Goal: Find specific page/section: Find specific page/section

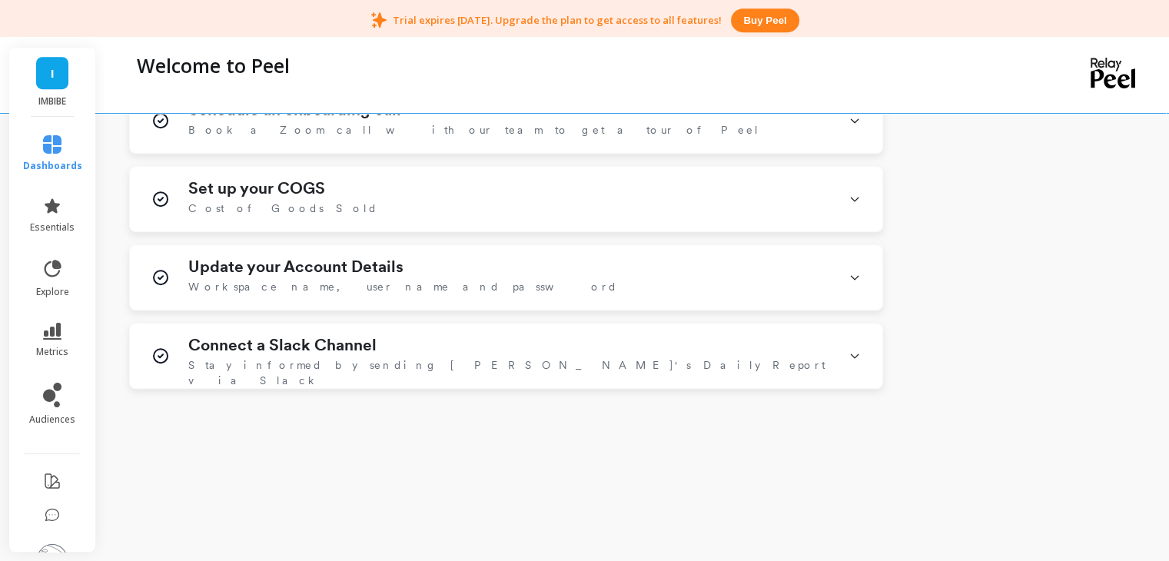
scroll to position [882, 0]
click at [48, 144] on icon at bounding box center [52, 144] width 18 height 18
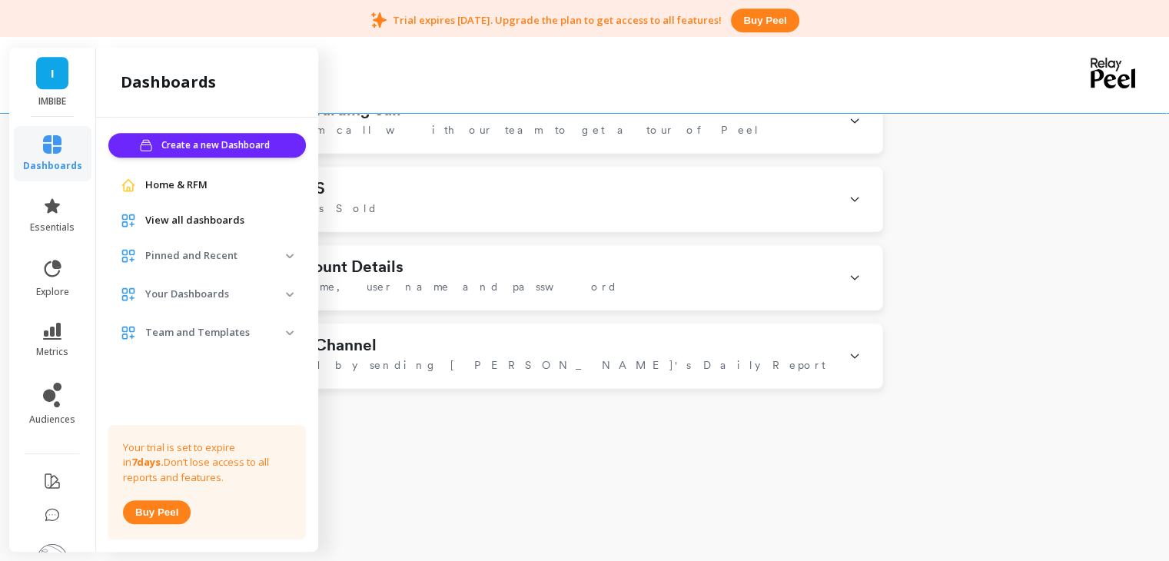
click at [178, 215] on span "View all dashboards" at bounding box center [194, 220] width 99 height 15
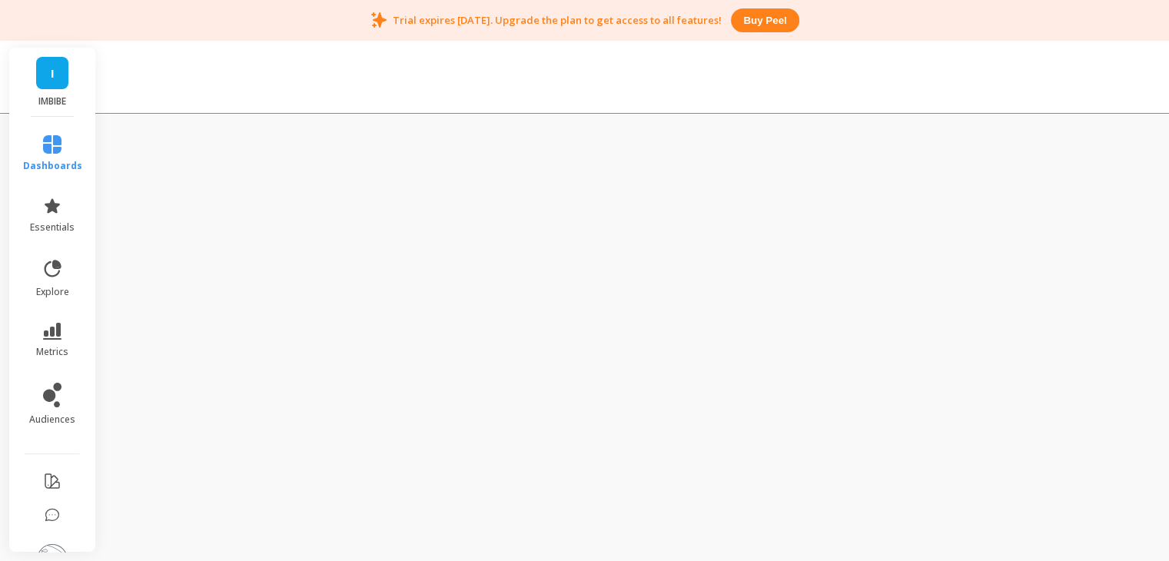
scroll to position [40, 0]
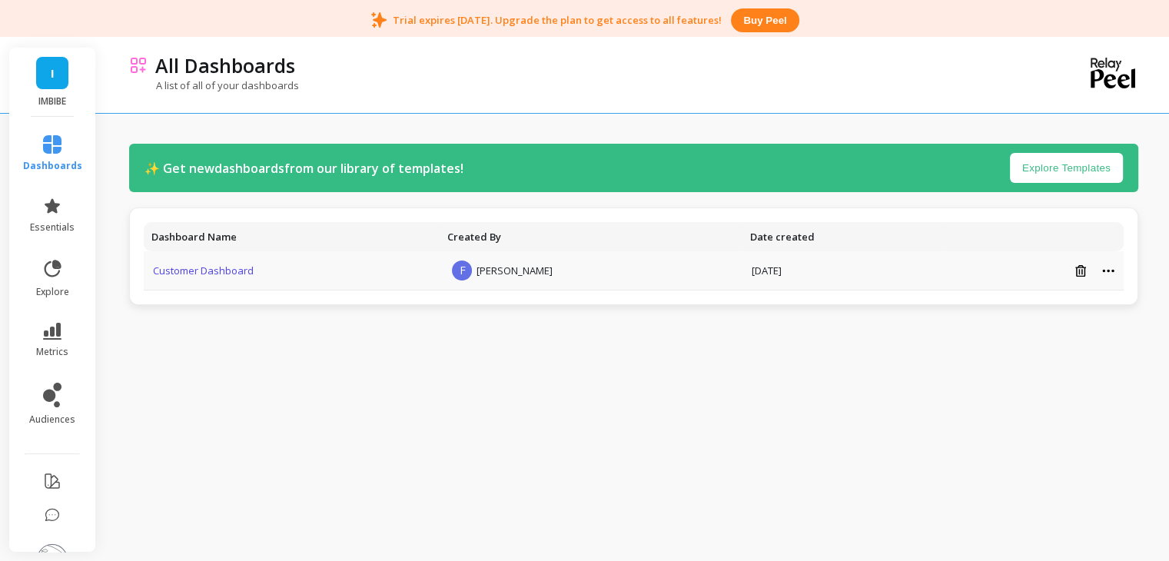
click at [191, 273] on link "Customer Dashboard" at bounding box center [203, 271] width 101 height 14
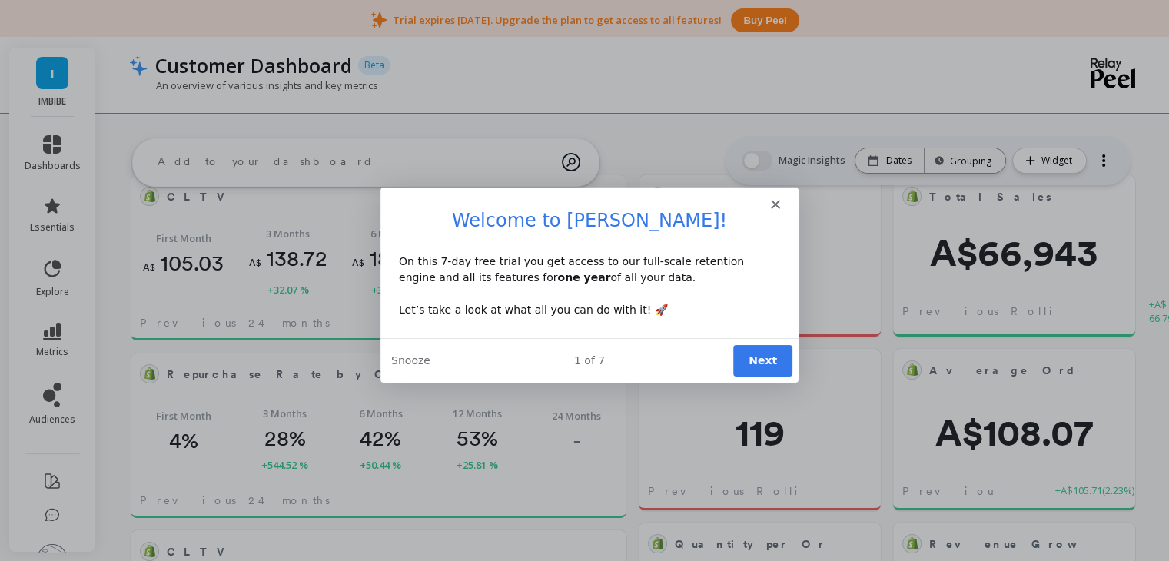
scroll to position [410, 440]
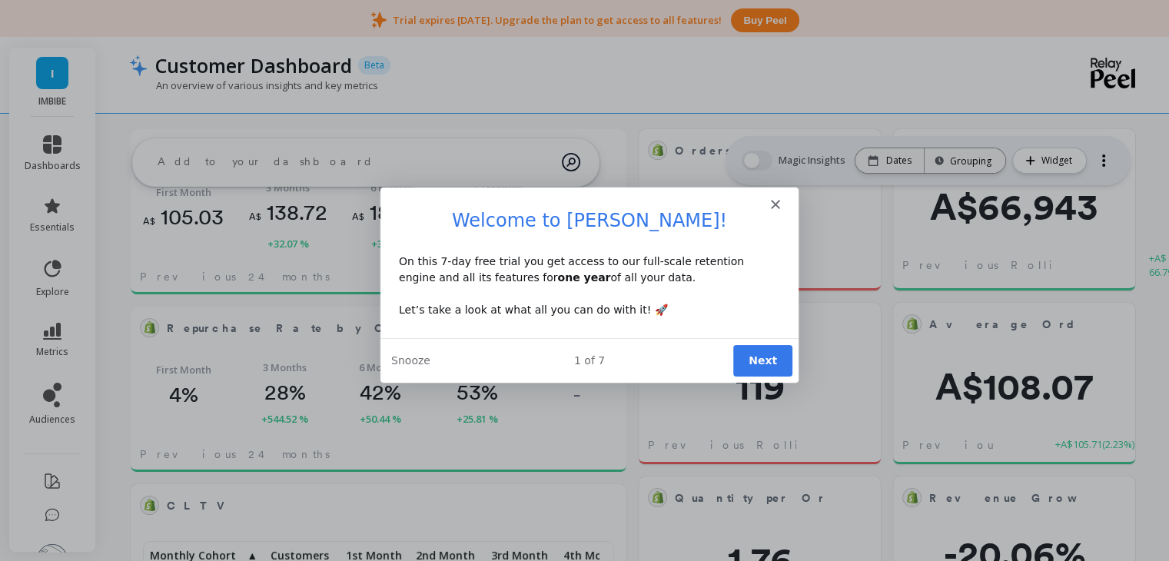
click at [753, 367] on button "Next" at bounding box center [760, 359] width 59 height 31
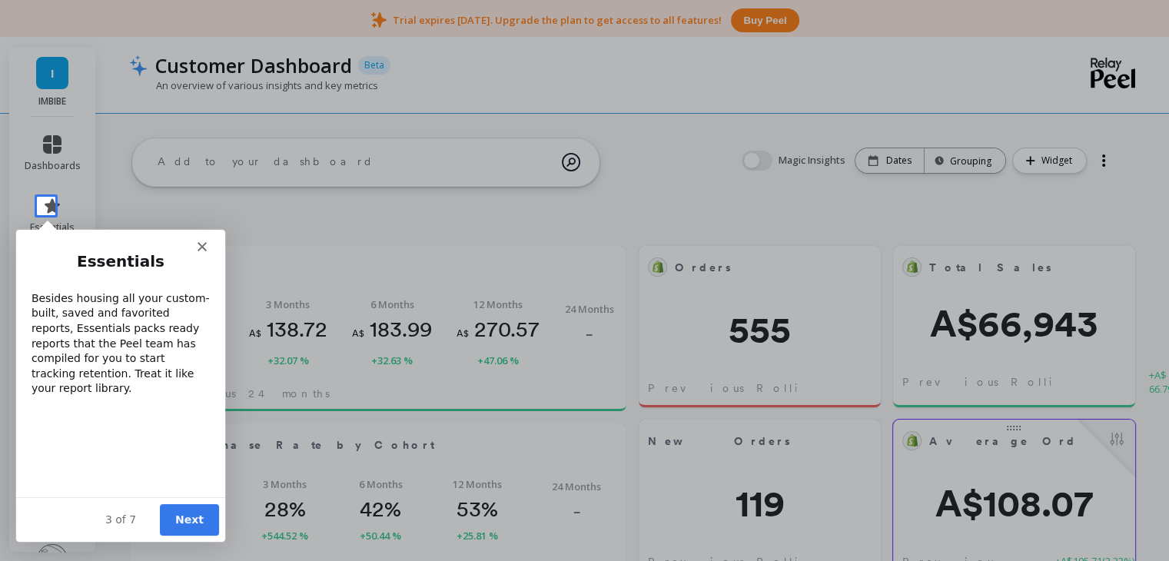
scroll to position [0, 0]
click at [199, 244] on icon "Close" at bounding box center [201, 245] width 9 height 9
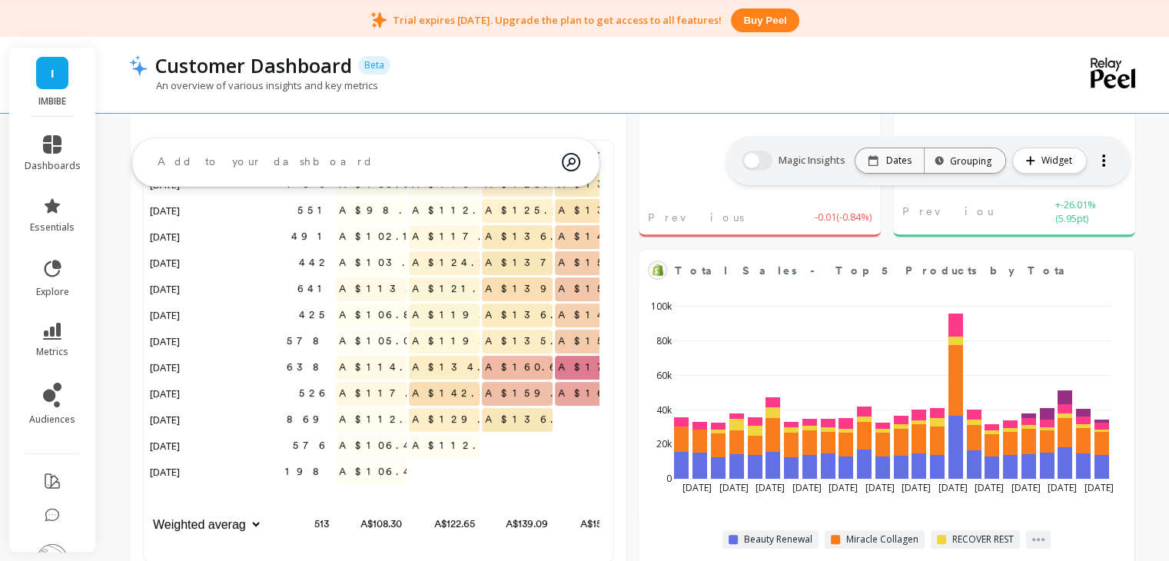
scroll to position [461, 0]
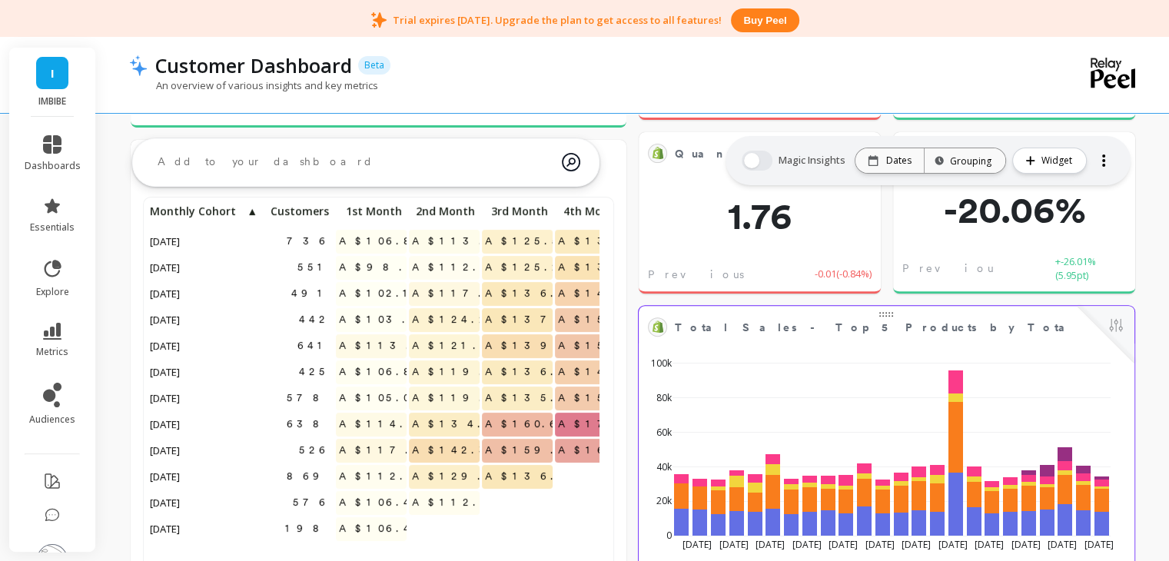
click at [812, 346] on div "[DATE] May [DATE] [DATE] Jun [DATE] [DATE] [DATE] Aug [DATE] [DATE] [DATE] 0 20…" at bounding box center [880, 456] width 475 height 226
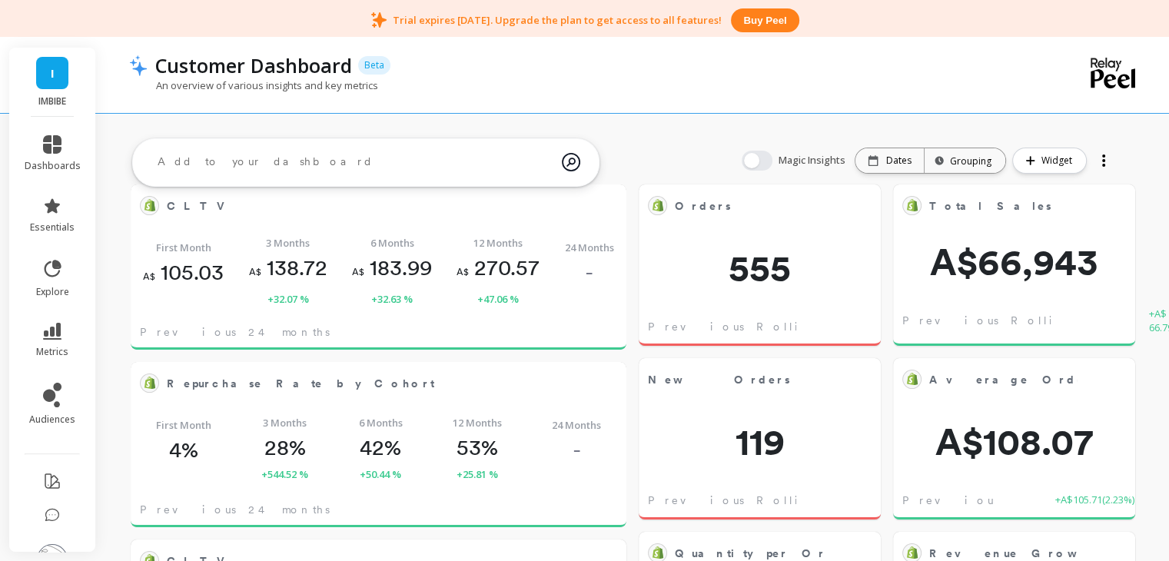
scroll to position [0, 0]
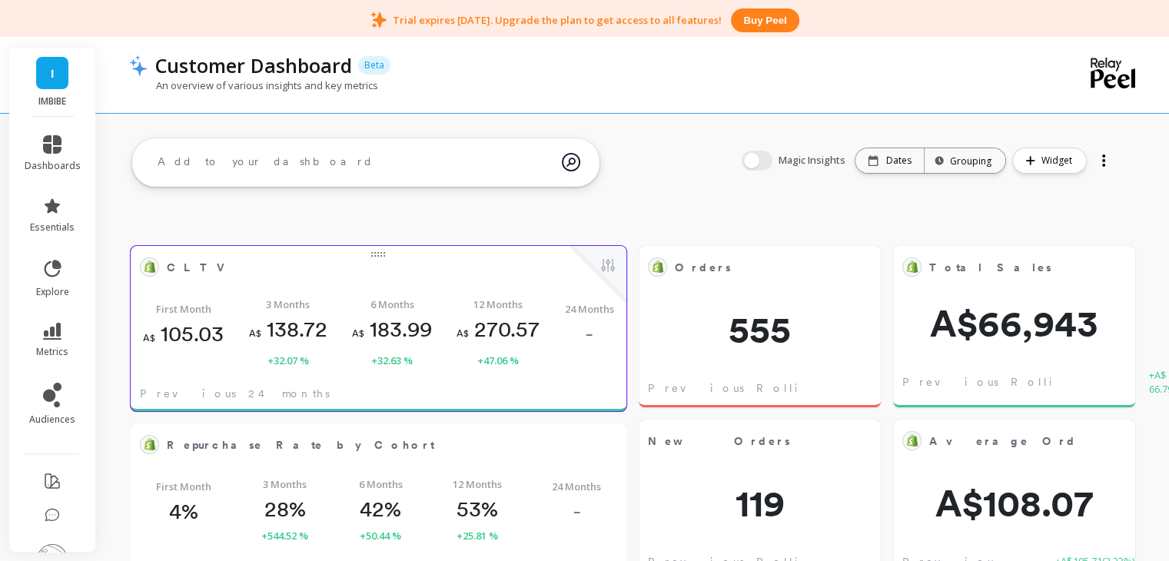
click at [148, 271] on object at bounding box center [150, 266] width 12 height 12
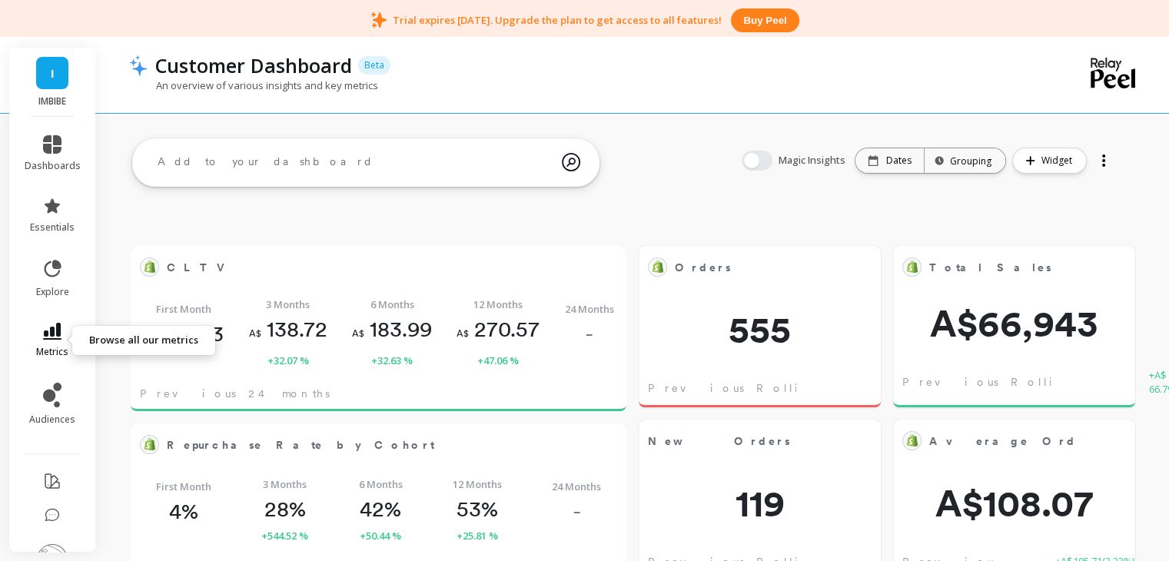
click at [43, 324] on icon at bounding box center [52, 331] width 18 height 17
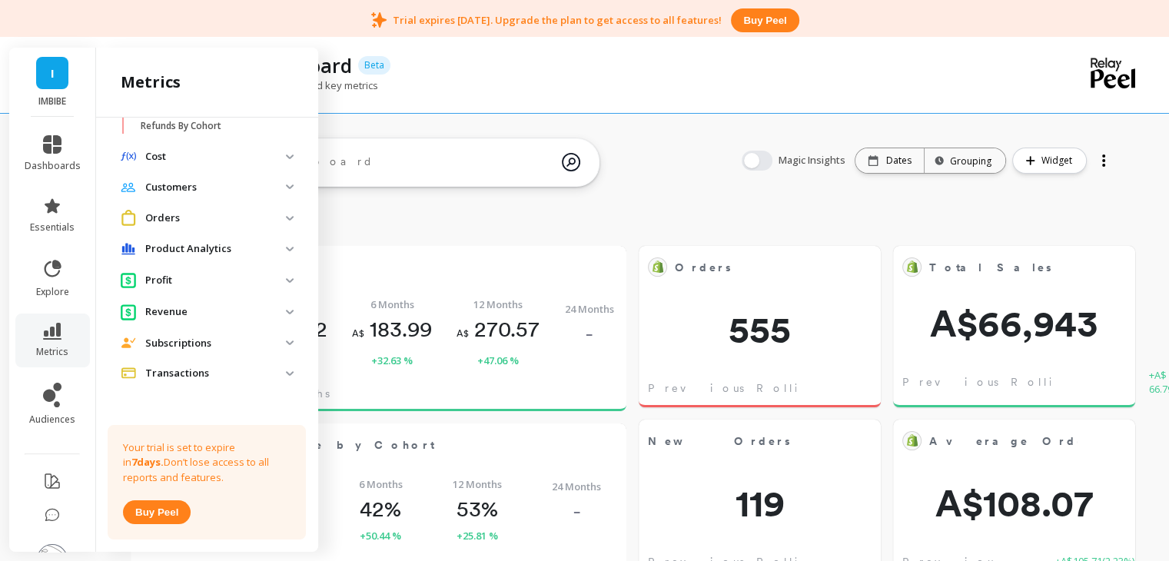
scroll to position [618, 0]
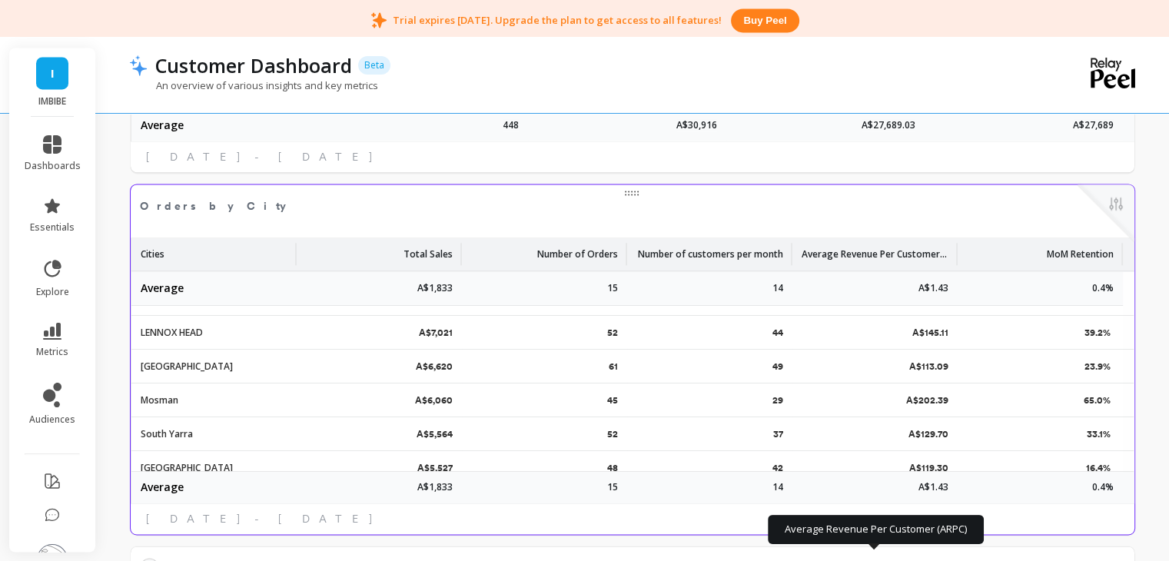
scroll to position [0, 0]
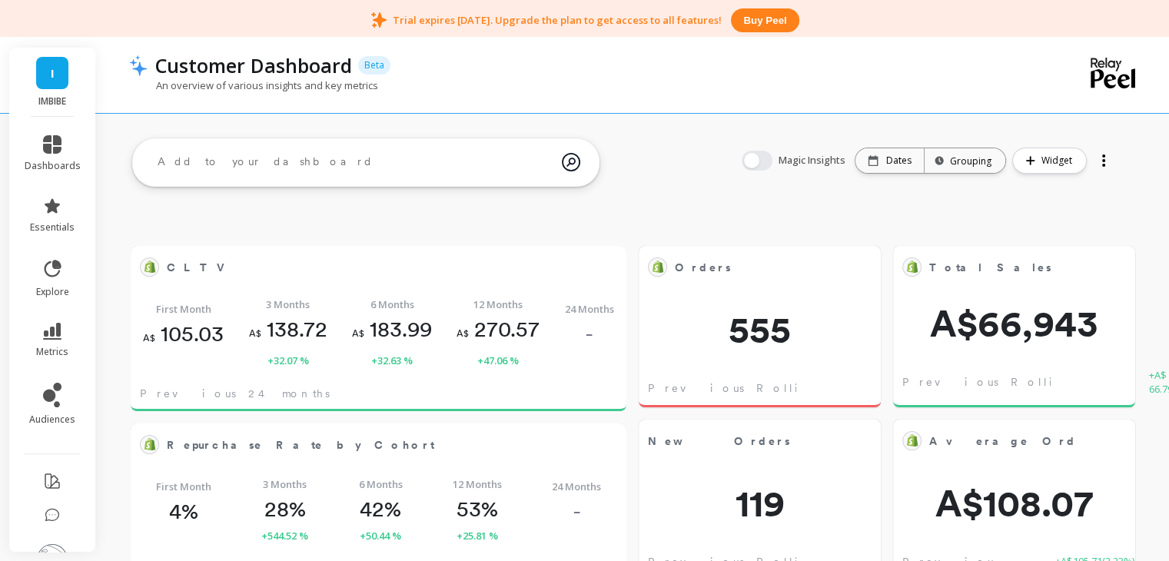
click at [772, 155] on div "Magic Insights" at bounding box center [794, 161] width 107 height 20
click at [768, 158] on button "button" at bounding box center [756, 161] width 31 height 20
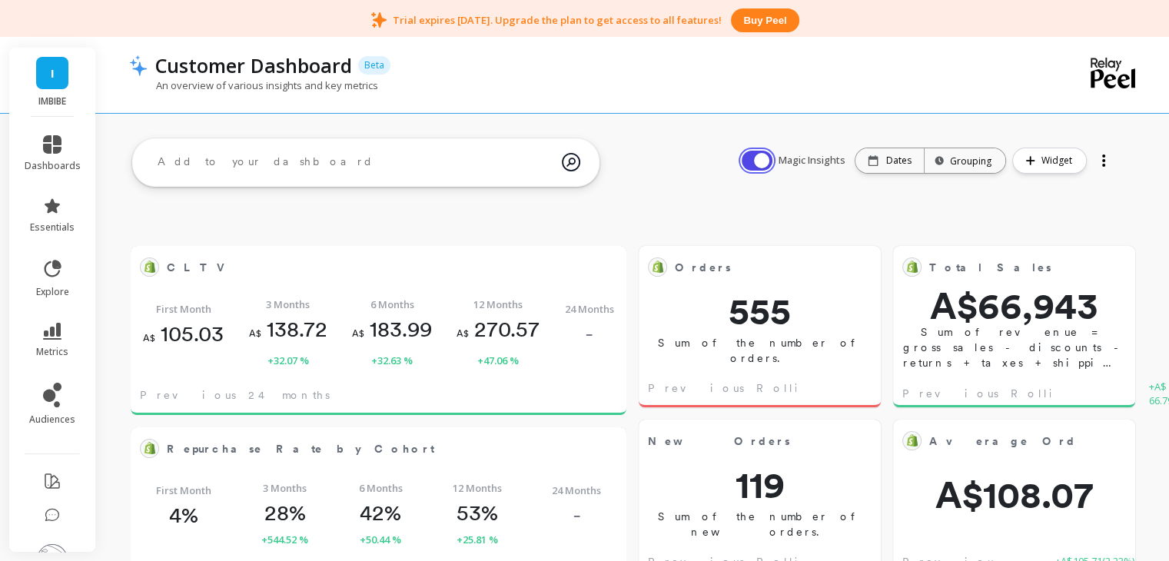
click at [753, 157] on button "button" at bounding box center [756, 161] width 31 height 20
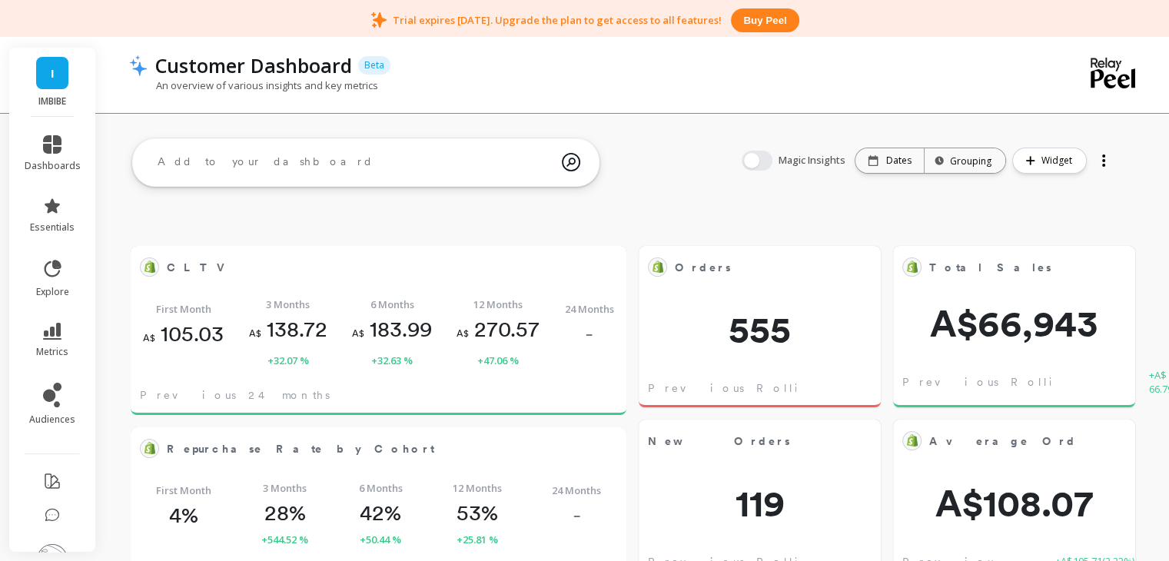
click at [768, 149] on div "Magic Insights Date: Dates Time grouping: Grouping Widget" at bounding box center [927, 160] width 405 height 49
click at [767, 157] on button "button" at bounding box center [756, 161] width 31 height 20
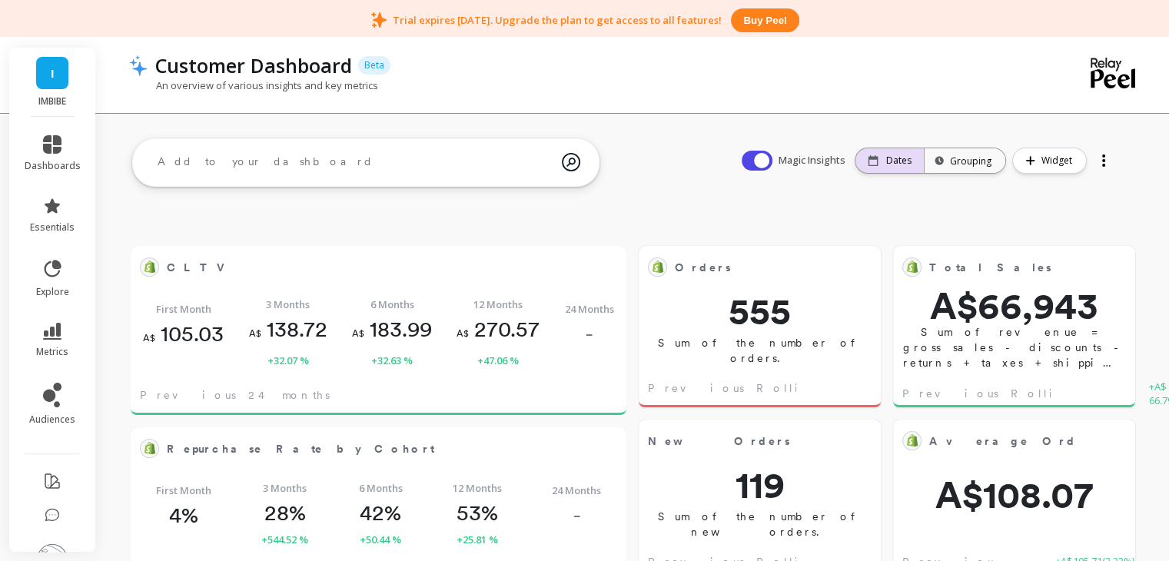
click at [884, 157] on div "Dates" at bounding box center [889, 160] width 44 height 12
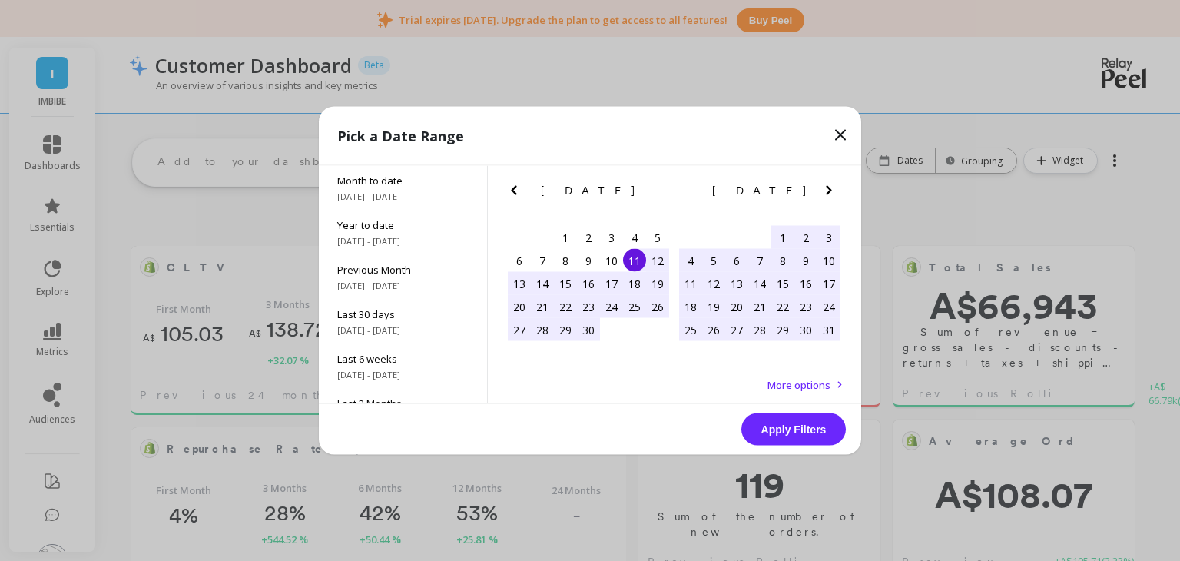
click at [842, 137] on icon at bounding box center [840, 135] width 9 height 9
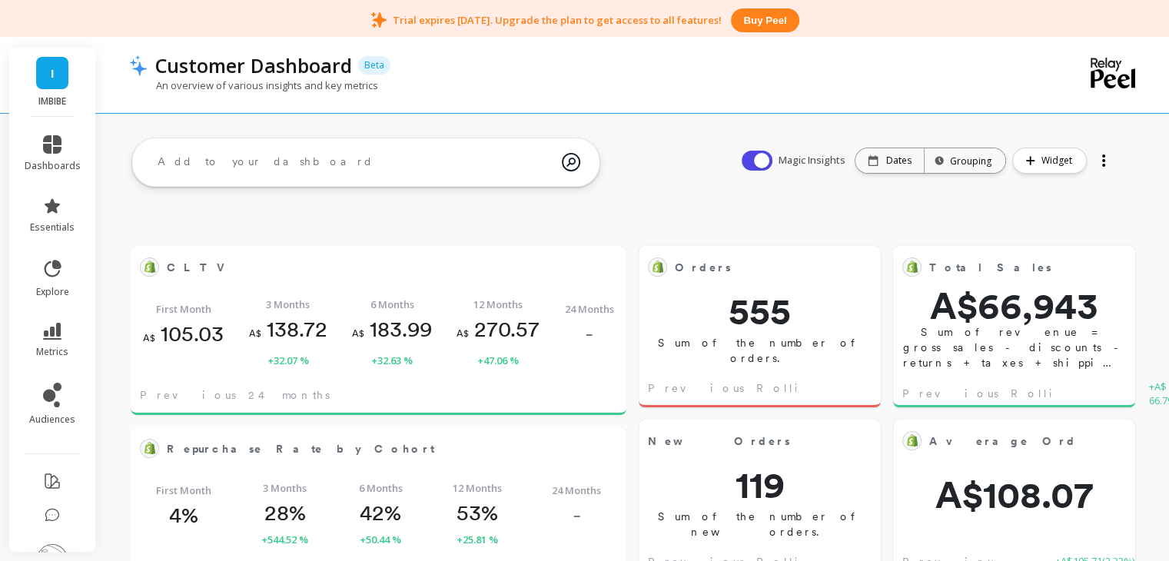
click at [874, 68] on div "Customer Dashboard Beta" at bounding box center [580, 65] width 864 height 26
